Goal: Task Accomplishment & Management: Use online tool/utility

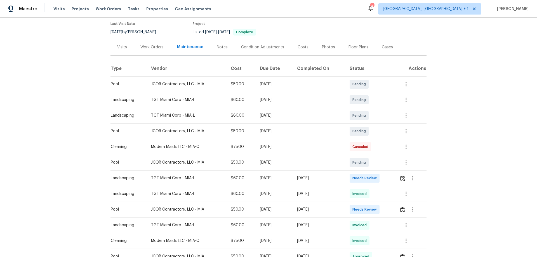
scroll to position [56, 0]
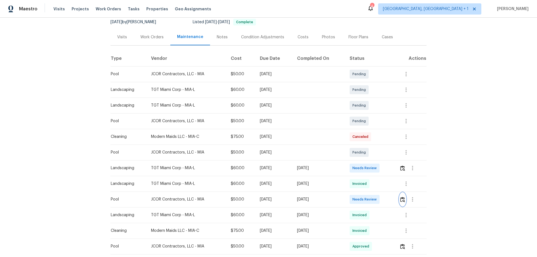
click at [399, 198] on button "button" at bounding box center [402, 199] width 6 height 13
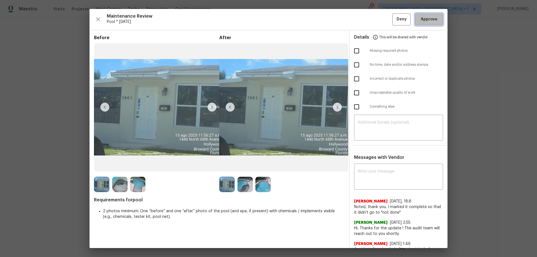
click at [429, 16] on span "Approve" at bounding box center [429, 19] width 17 height 7
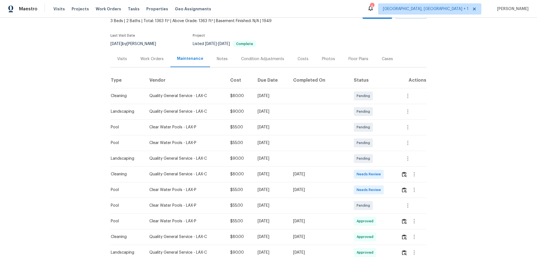
scroll to position [84, 0]
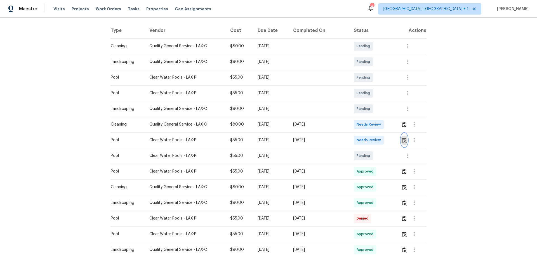
click at [382, 143] on img "button" at bounding box center [404, 140] width 5 height 5
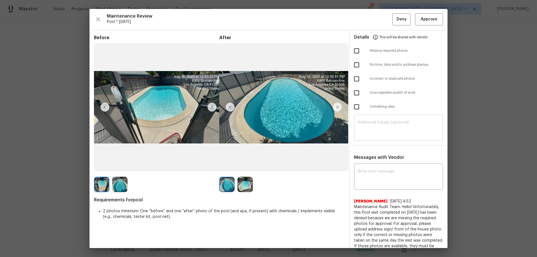
click at [373, 131] on textarea at bounding box center [399, 129] width 82 height 16
paste textarea "Maintenance Audit Team: Hello! Unfortunately, this pool visit completed on 08/1…"
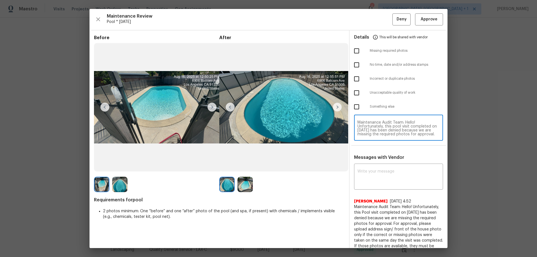
scroll to position [51, 0]
type textarea "Maintenance Audit Team: Hello! Unfortunately, this pool visit completed on 08/1…"
click at [359, 170] on textarea at bounding box center [399, 178] width 82 height 16
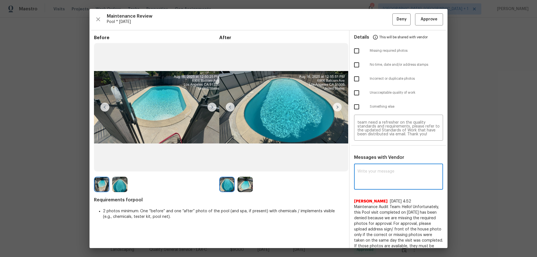
paste textarea "Maintenance Audit Team: Hello! Unfortunately, this pool visit completed on 08/1…"
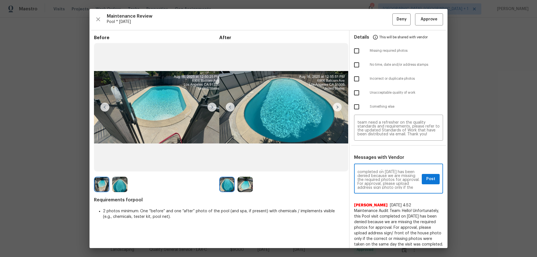
scroll to position [18, 0]
type textarea "Maintenance Audit Team: Hello! Unfortunately, this pool visit completed on 08/1…"
click at [356, 51] on input "checkbox" at bounding box center [357, 51] width 12 height 12
checkbox input "true"
click at [382, 170] on span "Post" at bounding box center [430, 179] width 9 height 7
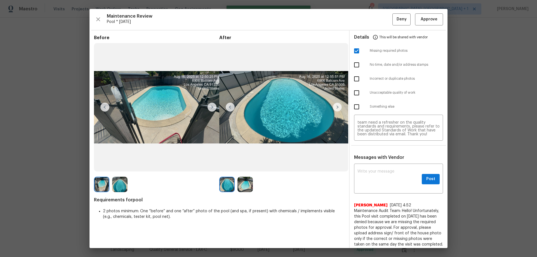
scroll to position [0, 0]
click at [382, 21] on span "Deny" at bounding box center [402, 19] width 10 height 7
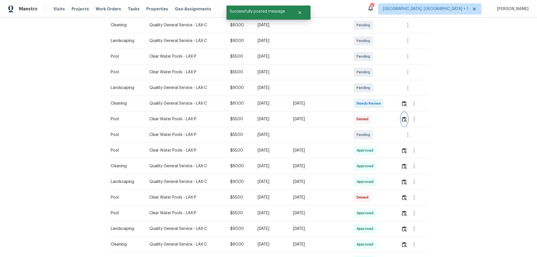
scroll to position [112, 0]
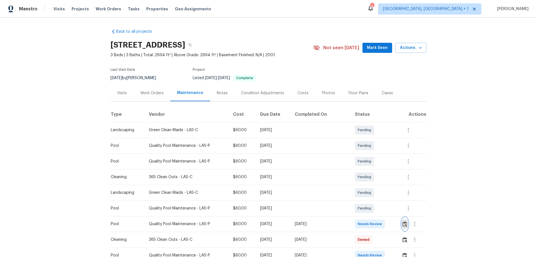
click at [382, 170] on img "button" at bounding box center [405, 224] width 5 height 5
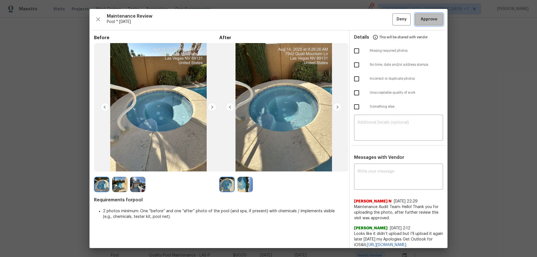
click at [382, 21] on span "Approve" at bounding box center [429, 19] width 17 height 7
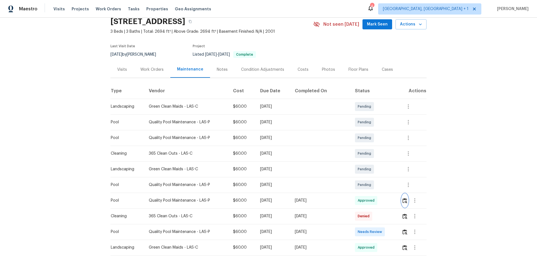
scroll to position [56, 0]
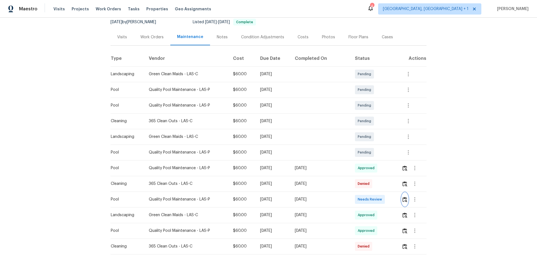
click at [382, 170] on button "button" at bounding box center [405, 199] width 6 height 13
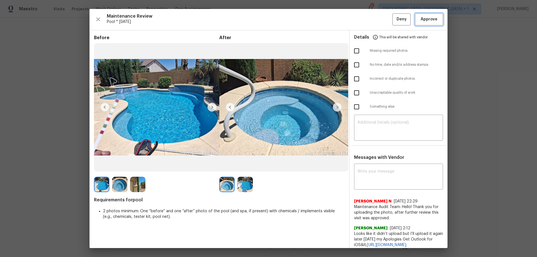
click at [382, 21] on span "Approve" at bounding box center [429, 19] width 17 height 7
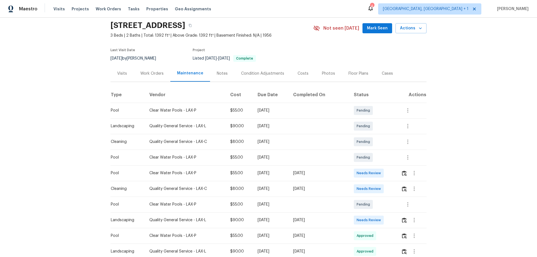
scroll to position [28, 0]
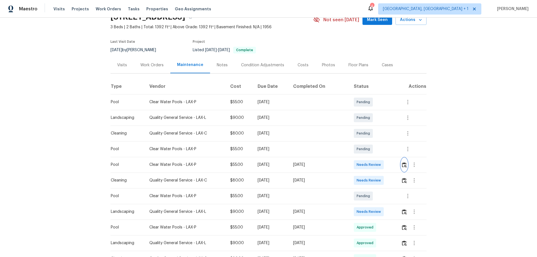
click at [382, 169] on button "button" at bounding box center [404, 164] width 6 height 13
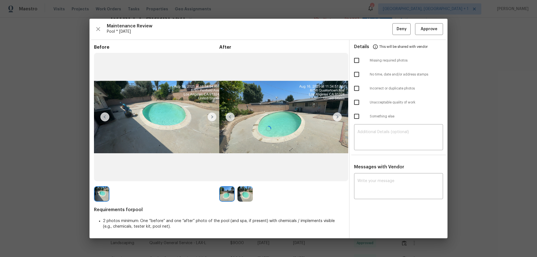
click at [363, 138] on div "​" at bounding box center [398, 138] width 89 height 25
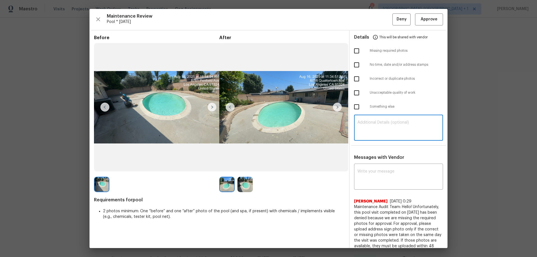
paste textarea "Maintenance Audit Team: Hello! Unfortunately, this pool visit completed on 08/1…"
type textarea "Maintenance Audit Team: Hello! Unfortunately, this pool visit completed on 08/1…"
click at [366, 170] on textarea at bounding box center [399, 178] width 82 height 16
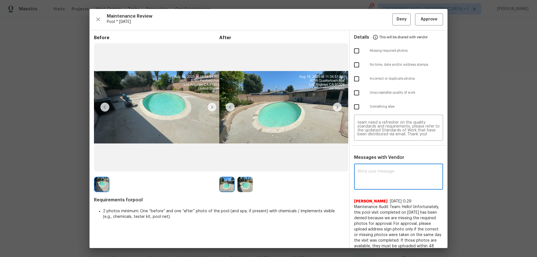
paste textarea "Maintenance Audit Team: Hello! Unfortunately, this pool visit completed on 08/1…"
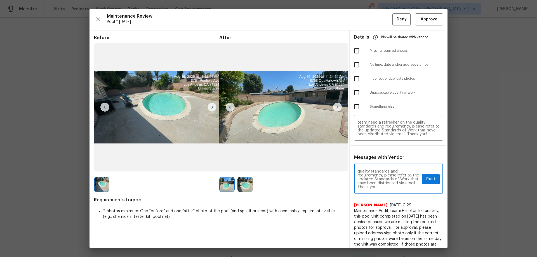
type textarea "Maintenance Audit Team: Hello! Unfortunately, this pool visit completed on 08/1…"
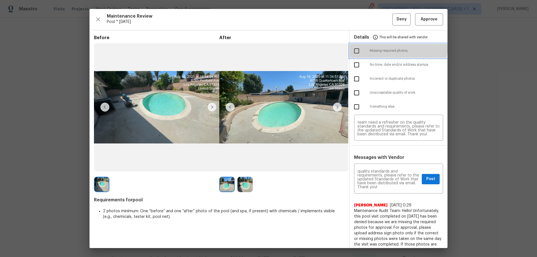
click at [354, 44] on div "Missing required photos" at bounding box center [399, 51] width 98 height 14
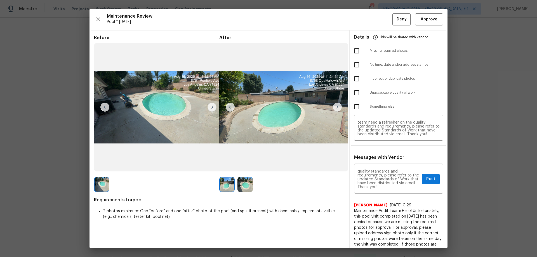
click at [355, 52] on input "checkbox" at bounding box center [357, 51] width 12 height 12
checkbox input "true"
click at [382, 170] on span "Post" at bounding box center [430, 179] width 9 height 7
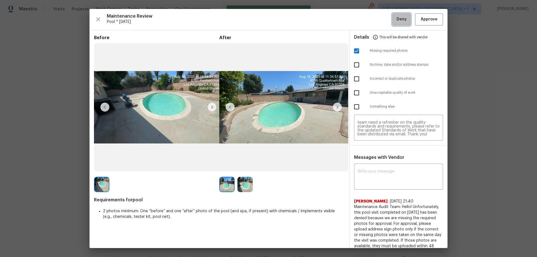
click at [382, 23] on button "Deny" at bounding box center [401, 19] width 18 height 12
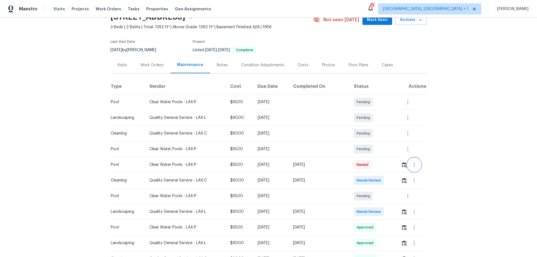
click at [382, 164] on button "button" at bounding box center [414, 164] width 13 height 13
click at [382, 163] on div at bounding box center [268, 128] width 537 height 257
click at [382, 163] on img "button" at bounding box center [404, 164] width 5 height 5
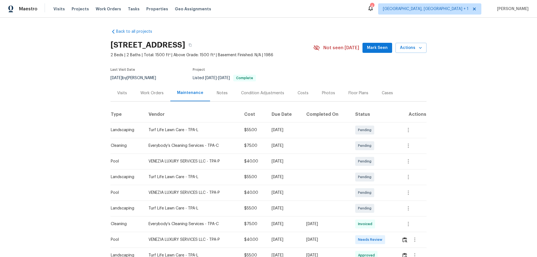
scroll to position [56, 0]
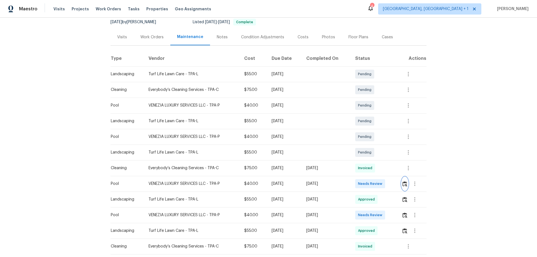
click at [382, 170] on img "button" at bounding box center [405, 183] width 5 height 5
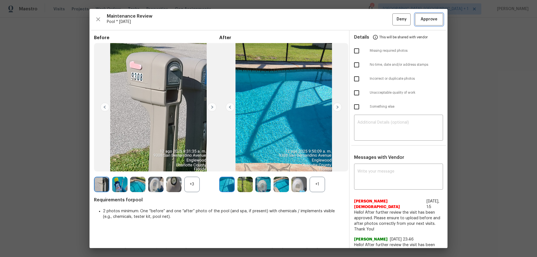
click at [382, 21] on span "Approve" at bounding box center [429, 19] width 17 height 7
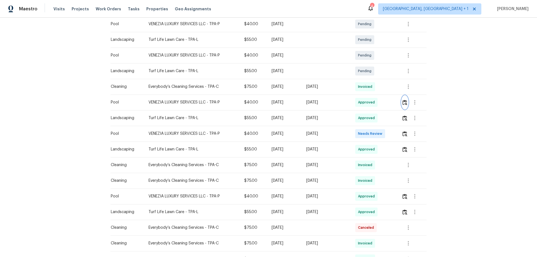
scroll to position [140, 0]
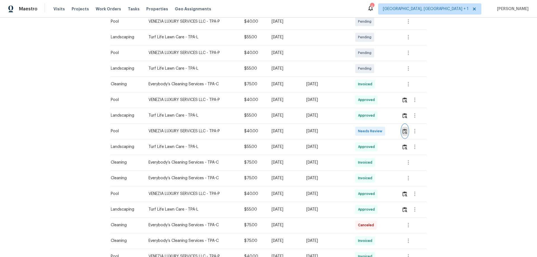
click at [382, 130] on img "button" at bounding box center [405, 131] width 5 height 5
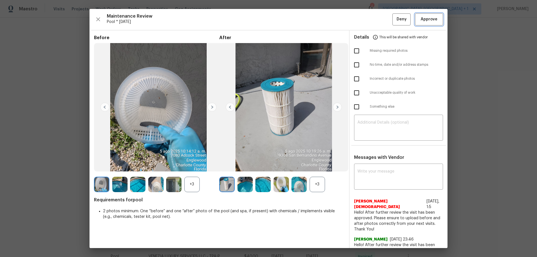
click at [382, 21] on span "Approve" at bounding box center [429, 19] width 17 height 7
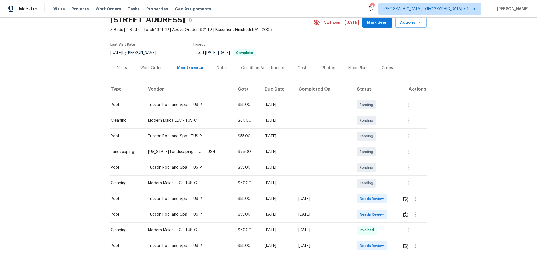
scroll to position [56, 0]
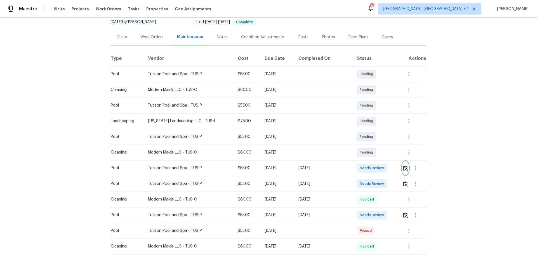
click at [382, 170] on button "button" at bounding box center [405, 167] width 6 height 13
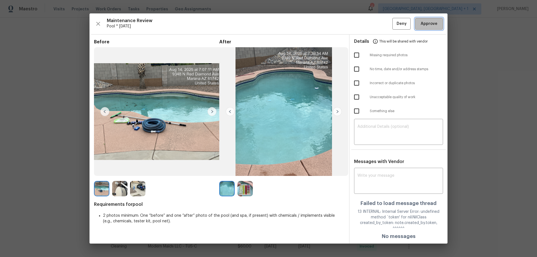
click at [382, 26] on span "Approve" at bounding box center [429, 23] width 17 height 7
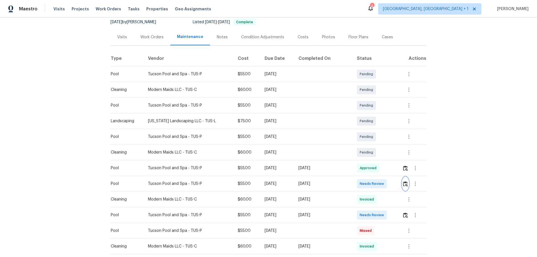
click at [382, 170] on img "button" at bounding box center [405, 183] width 5 height 5
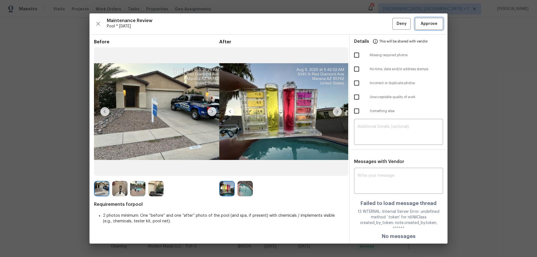
click at [382, 25] on span "Approve" at bounding box center [429, 23] width 17 height 7
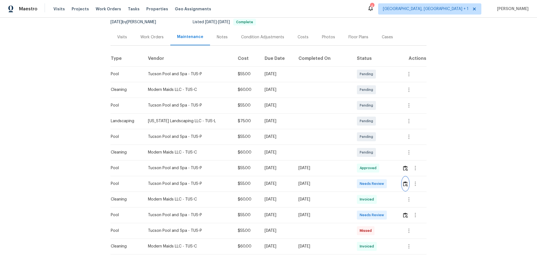
scroll to position [84, 0]
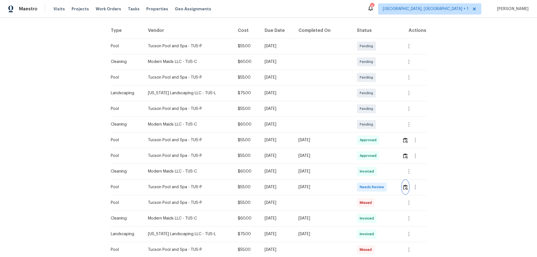
click at [382, 170] on button "button" at bounding box center [405, 186] width 6 height 13
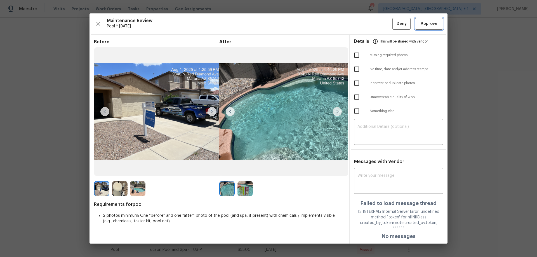
click at [382, 23] on span "Approve" at bounding box center [429, 23] width 17 height 7
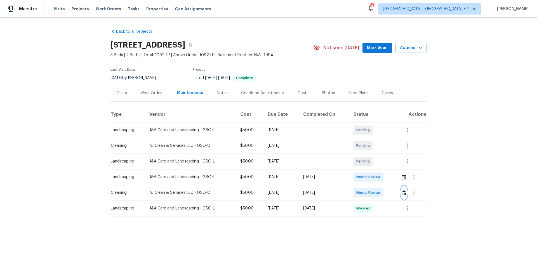
click at [382, 170] on img "button" at bounding box center [404, 192] width 5 height 5
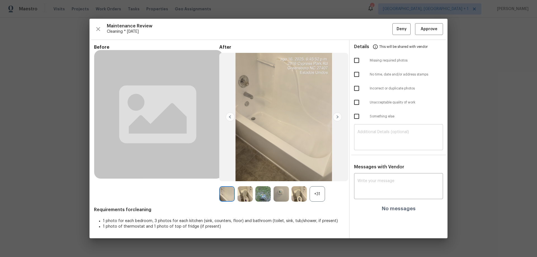
click at [368, 134] on textarea at bounding box center [399, 138] width 82 height 16
paste textarea "Maintenance Audit Team: Hello! Unfortunately, this cleaning visit completed on …"
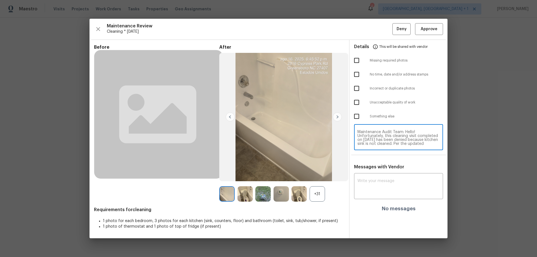
scroll to position [51, 0]
type textarea "Maintenance Audit Team: Hello! Unfortunately, this cleaning visit completed on …"
click at [366, 170] on div "x ​" at bounding box center [398, 187] width 89 height 25
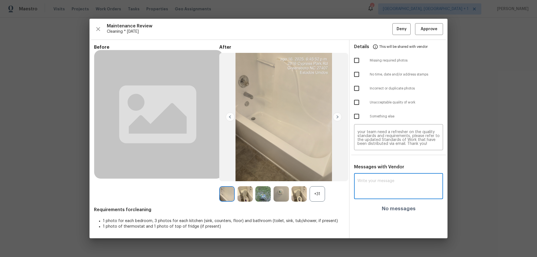
paste textarea "Maintenance Audit Team: Hello! Unfortunately, this cleaning visit completed on …"
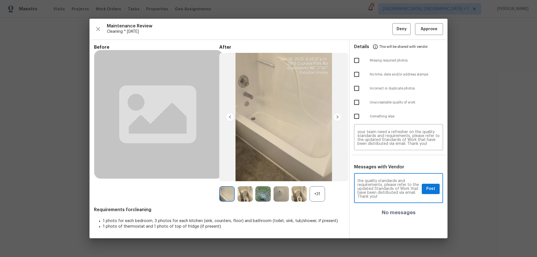
type textarea "Maintenance Audit Team: Hello! Unfortunately, this cleaning visit completed on …"
click at [359, 104] on input "checkbox" at bounding box center [357, 103] width 12 height 12
checkbox input "true"
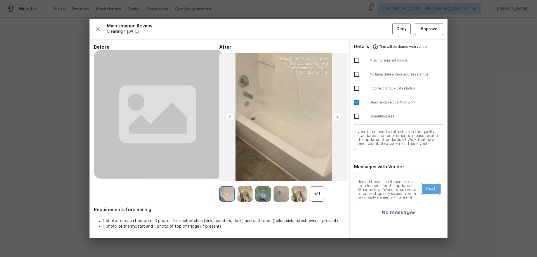
click at [382, 170] on button "Post" at bounding box center [431, 189] width 18 height 10
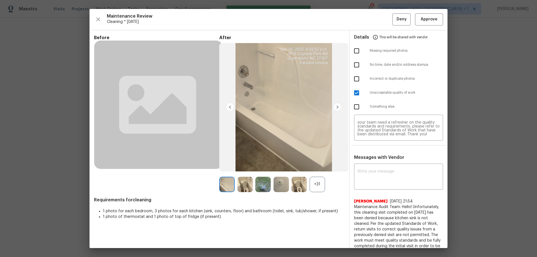
scroll to position [0, 0]
click at [382, 20] on span "Deny" at bounding box center [402, 19] width 10 height 7
